Goal: Task Accomplishment & Management: Use online tool/utility

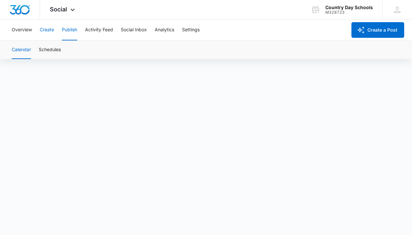
click at [47, 29] on button "Create" at bounding box center [47, 30] width 14 height 21
click at [71, 28] on button "Publish" at bounding box center [69, 30] width 15 height 21
click at [50, 29] on button "Create" at bounding box center [47, 30] width 14 height 21
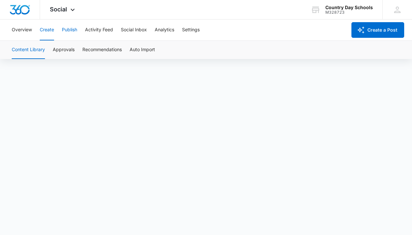
click at [64, 29] on button "Publish" at bounding box center [69, 30] width 15 height 21
click at [66, 32] on button "Publish" at bounding box center [69, 30] width 15 height 21
